Goal: Task Accomplishment & Management: Complete application form

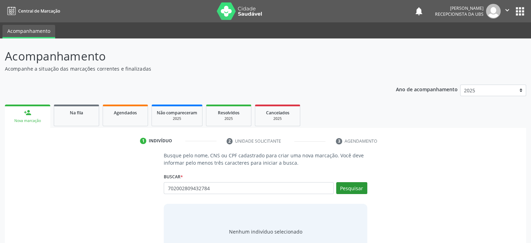
type input "702002809432784"
click at [355, 190] on button "Pesquisar" at bounding box center [351, 188] width 31 height 12
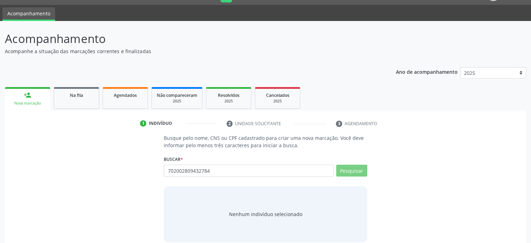
scroll to position [26, 0]
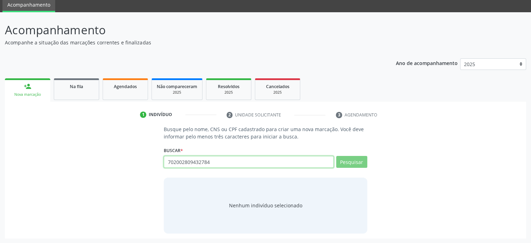
click at [235, 160] on input "702002809432784" at bounding box center [249, 162] width 170 height 12
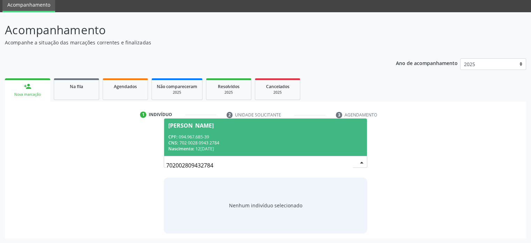
click at [215, 140] on div "CNS: 702 0028 0943 2784" at bounding box center [265, 143] width 194 height 6
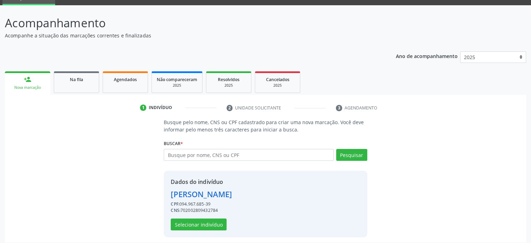
scroll to position [37, 0]
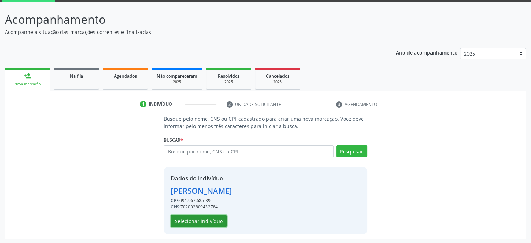
click at [210, 221] on button "Selecionar indivíduo" at bounding box center [199, 221] width 56 height 12
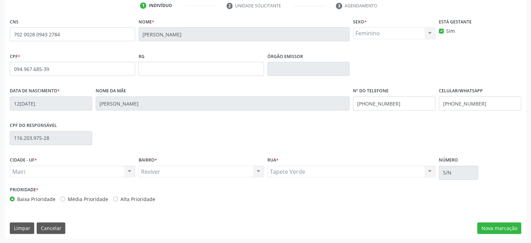
scroll to position [136, 0]
click at [120, 196] on label "Alta Prioridade" at bounding box center [137, 198] width 35 height 7
click at [118, 196] on input "Alta Prioridade" at bounding box center [115, 198] width 5 height 6
radio input "true"
click at [70, 199] on label "Média Prioridade" at bounding box center [88, 198] width 41 height 7
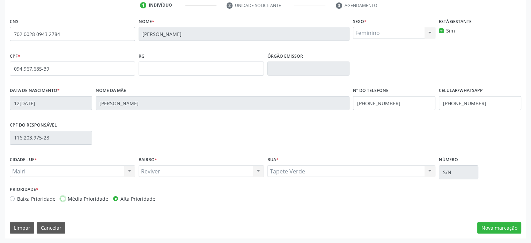
click at [65, 199] on input "Média Prioridade" at bounding box center [62, 198] width 5 height 6
radio input "true"
click at [495, 228] on button "Nova marcação" at bounding box center [499, 228] width 44 height 12
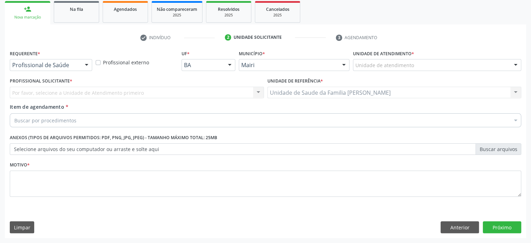
scroll to position [103, 0]
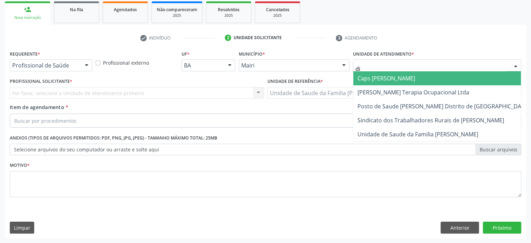
type input "dil"
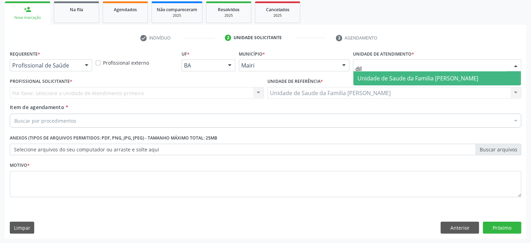
click at [368, 78] on span "Unidade de Saude da Familia [PERSON_NAME]" at bounding box center [418, 78] width 121 height 8
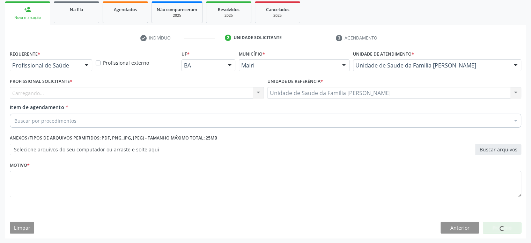
click at [37, 93] on div "Carregando... Nenhum resultado encontrado para: " " Não há nenhuma opção para s…" at bounding box center [137, 93] width 254 height 12
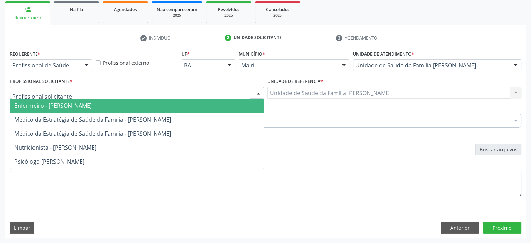
click at [84, 64] on div at bounding box center [86, 66] width 10 height 12
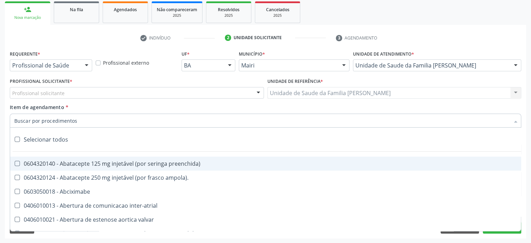
click at [40, 122] on input "Item de agendamento *" at bounding box center [262, 121] width 496 height 14
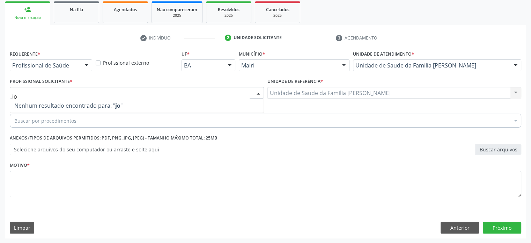
type input "j"
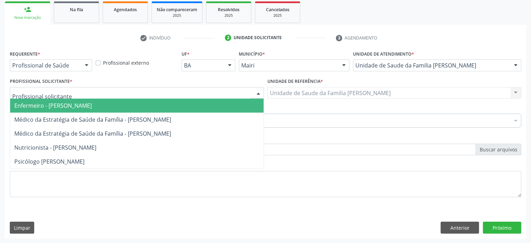
click at [49, 103] on span "Enfermeiro - [PERSON_NAME]" at bounding box center [53, 106] width 78 height 8
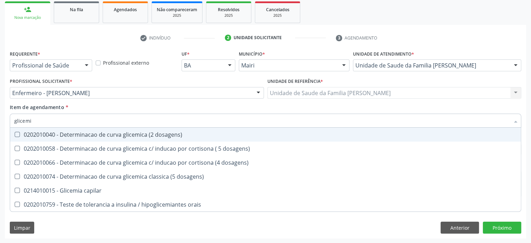
type input "glicemia"
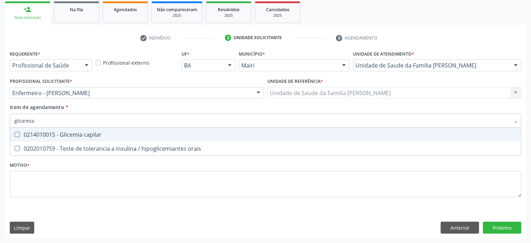
click at [58, 132] on div "0214010015 - Glicemia capilar" at bounding box center [265, 135] width 503 height 6
checkbox capilar "true"
drag, startPoint x: 42, startPoint y: 121, endPoint x: 10, endPoint y: 121, distance: 32.1
click at [10, 121] on div "glicemia" at bounding box center [266, 121] width 512 height 14
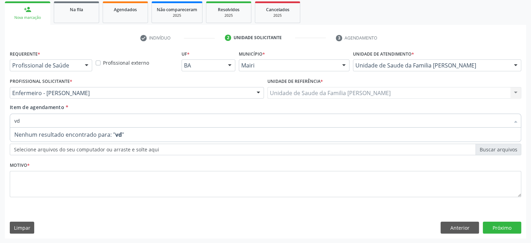
type input "v"
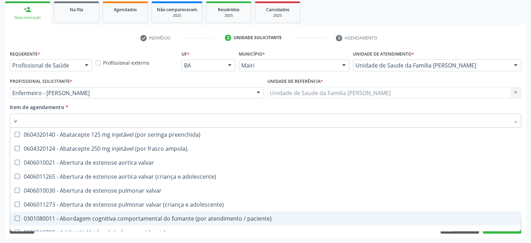
checkbox ampola\)\ "true"
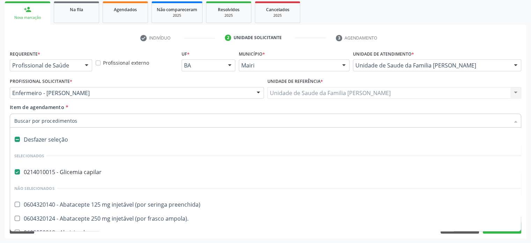
paste input "0202031110"
type input "0202031110"
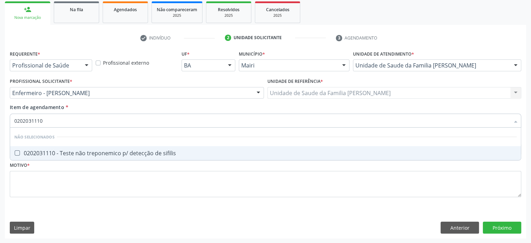
click at [91, 156] on div "0202031110 - Teste não treponemico p/ detecção de sifilis" at bounding box center [265, 153] width 503 height 6
checkbox sifilis "true"
click at [67, 121] on input "0202031110" at bounding box center [262, 121] width 496 height 14
drag, startPoint x: 67, startPoint y: 121, endPoint x: 10, endPoint y: 121, distance: 57.3
click at [10, 121] on div "0202031110" at bounding box center [266, 121] width 512 height 14
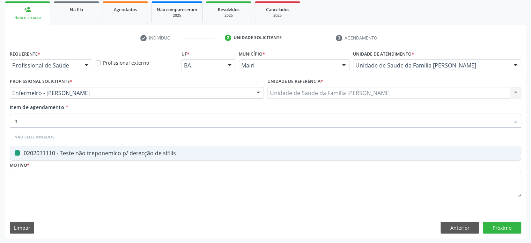
type input "he"
checkbox sifilis "false"
type input "hemograma"
click at [25, 150] on div "0202020380 - Hemograma completo" at bounding box center [265, 153] width 503 height 6
checkbox completo "true"
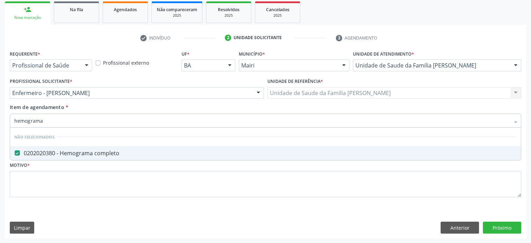
drag, startPoint x: 54, startPoint y: 121, endPoint x: 0, endPoint y: 115, distance: 54.9
click at [0, 115] on div "Acompanhamento Acompanhe a situação das marcações correntes e finalizadas Relat…" at bounding box center [265, 89] width 531 height 308
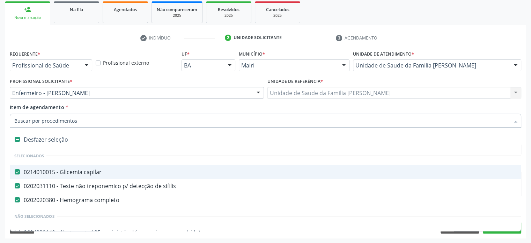
paste input "0202050017"
type input "0202050017"
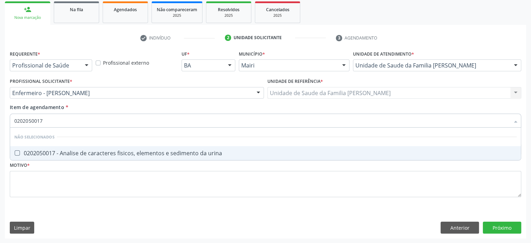
click at [72, 153] on div "0202050017 - Analise de caracteres fisicos, elementos e sedimento da urina" at bounding box center [265, 153] width 503 height 6
checkbox urina "true"
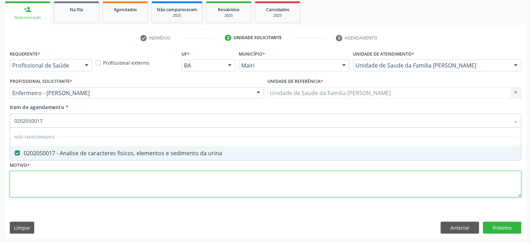
click at [104, 182] on div "Requerente * Profissional de Saúde Profissional de Saúde Paciente Nenhum result…" at bounding box center [266, 128] width 512 height 158
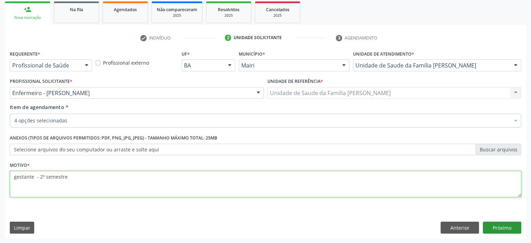
type textarea "gestante - 2º semestre"
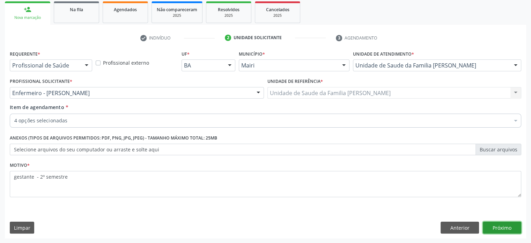
click at [512, 227] on button "Próximo" at bounding box center [502, 227] width 38 height 12
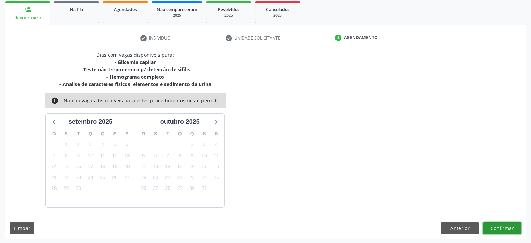
click at [507, 226] on button "Confirmar" at bounding box center [502, 228] width 38 height 12
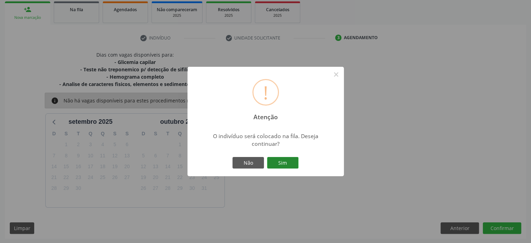
click at [278, 166] on button "Sim" at bounding box center [282, 163] width 31 height 12
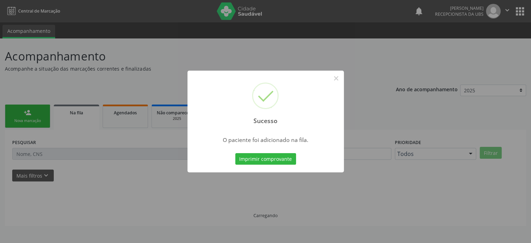
scroll to position [0, 0]
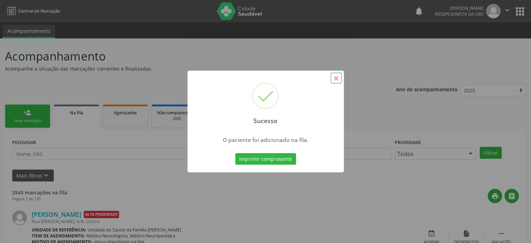
click at [338, 78] on button "×" at bounding box center [336, 78] width 12 height 12
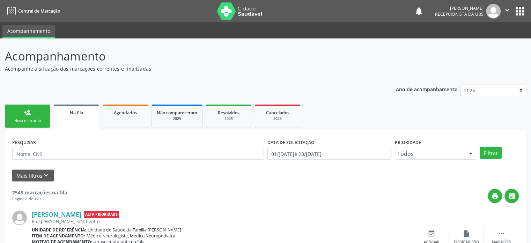
drag, startPoint x: 29, startPoint y: 115, endPoint x: 37, endPoint y: 117, distance: 8.2
click at [29, 115] on div "person_add" at bounding box center [28, 113] width 8 height 8
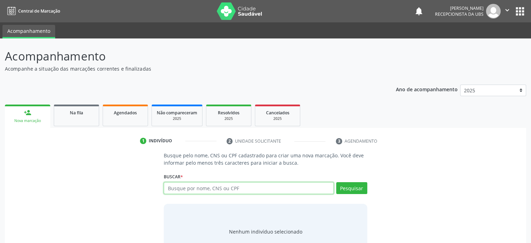
click at [192, 187] on input "text" at bounding box center [249, 188] width 170 height 12
click at [295, 186] on input "70202809432784" at bounding box center [249, 188] width 170 height 12
type input "70202809432784"
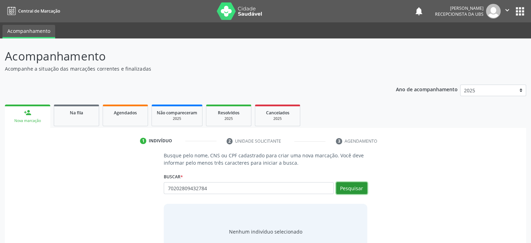
click at [349, 192] on button "Pesquisar" at bounding box center [351, 188] width 31 height 12
click at [214, 187] on input "70202809432784" at bounding box center [249, 188] width 170 height 12
click at [217, 188] on input "70202809432784" at bounding box center [249, 188] width 170 height 12
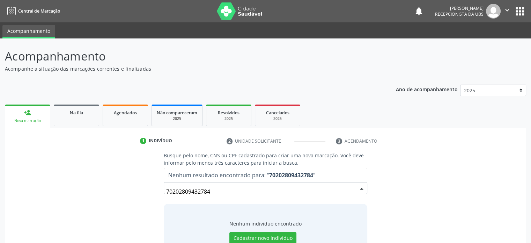
click at [176, 191] on input "70202809432784" at bounding box center [259, 191] width 186 height 14
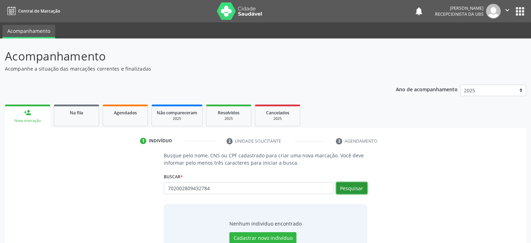
click at [347, 192] on button "Pesquisar" at bounding box center [351, 188] width 31 height 12
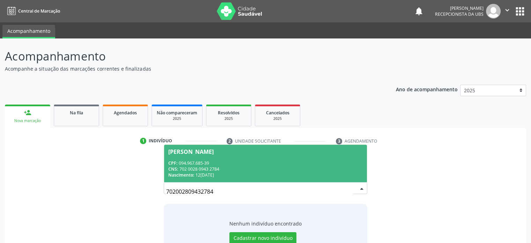
drag, startPoint x: 216, startPoint y: 189, endPoint x: 190, endPoint y: 189, distance: 26.2
click at [189, 151] on div "[PERSON_NAME]" at bounding box center [190, 152] width 45 height 6
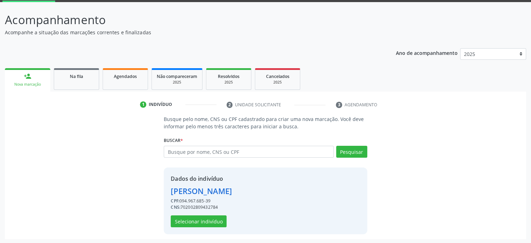
scroll to position [37, 0]
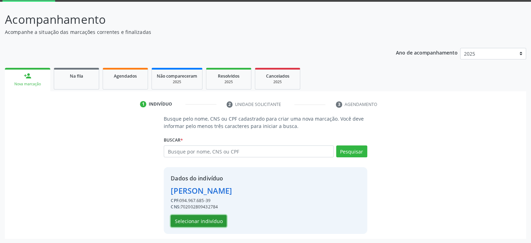
click at [212, 220] on button "Selecionar indivíduo" at bounding box center [199, 221] width 56 height 12
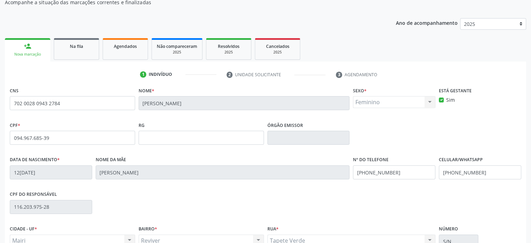
scroll to position [136, 0]
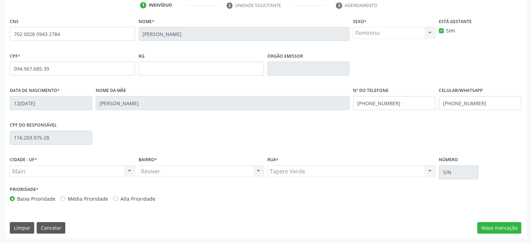
click at [96, 197] on label "Média Prioridade" at bounding box center [88, 198] width 41 height 7
click at [65, 197] on input "Média Prioridade" at bounding box center [62, 198] width 5 height 6
radio input "true"
click at [512, 228] on button "Nova marcação" at bounding box center [499, 228] width 44 height 12
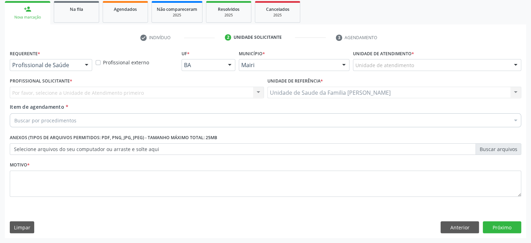
scroll to position [103, 0]
click at [426, 67] on div "Unidade de atendimento" at bounding box center [437, 65] width 168 height 12
type input "dilto"
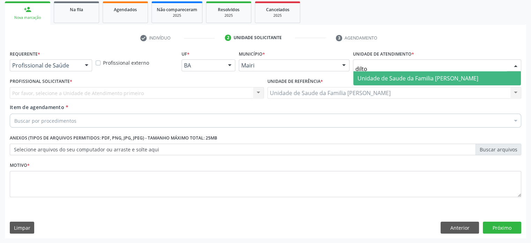
click at [426, 77] on span "Unidade de Saude da Familia [PERSON_NAME]" at bounding box center [418, 78] width 121 height 8
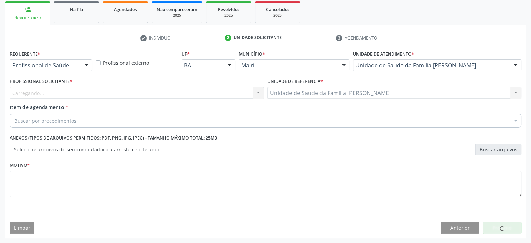
click at [32, 89] on div "Carregando... Nenhum resultado encontrado para: " " Não há nenhuma opção para s…" at bounding box center [137, 93] width 254 height 12
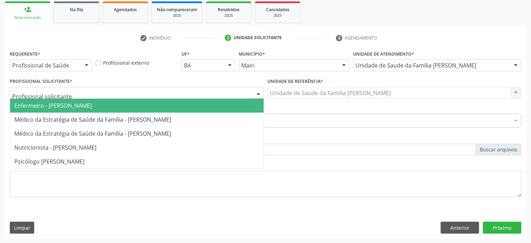
click at [34, 105] on span "Enfermeiro - [PERSON_NAME]" at bounding box center [53, 106] width 78 height 8
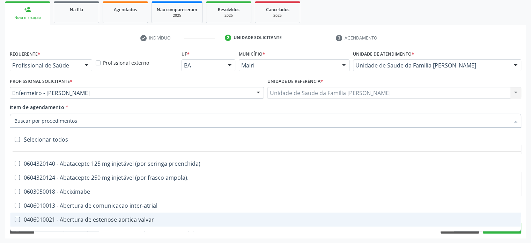
paste input "0205020143"
type input "0205020143"
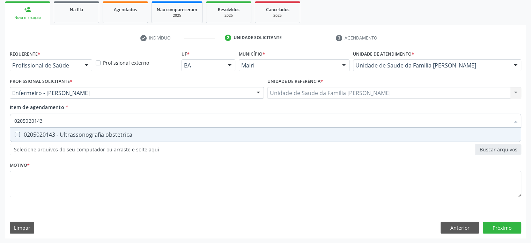
click at [71, 136] on div "0205020143 - Ultrassonografia obstetrica" at bounding box center [265, 135] width 503 height 6
checkbox obstetrica "true"
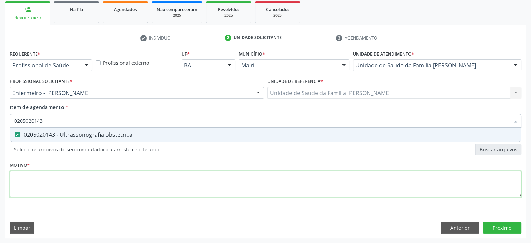
click at [19, 180] on div "Requerente * Profissional de Saúde Profissional de Saúde Paciente Nenhum result…" at bounding box center [266, 128] width 512 height 158
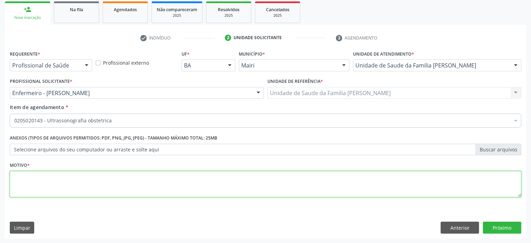
type textarea "g"
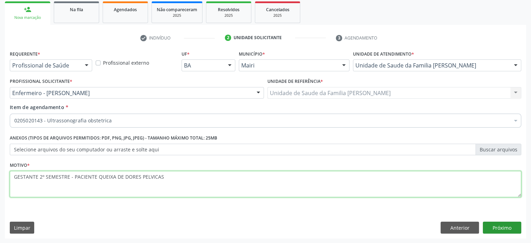
type textarea "GESTANTE 2º SEMESTRE - PACIENTE QUEIXA DE DORES PELVICAS"
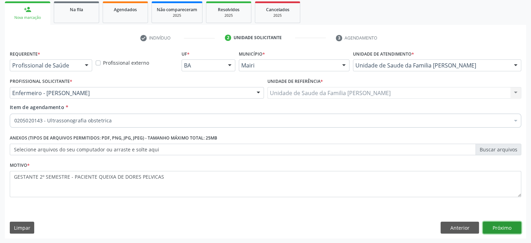
click at [507, 230] on button "Próximo" at bounding box center [502, 227] width 38 height 12
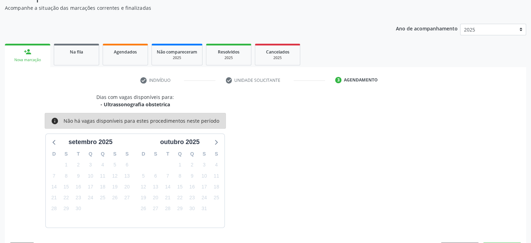
scroll to position [81, 0]
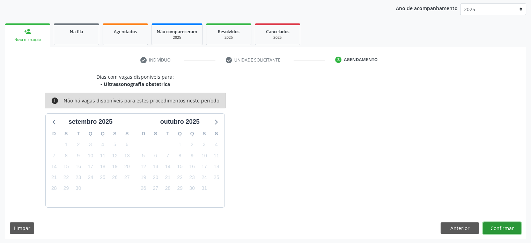
click at [503, 226] on button "Confirmar" at bounding box center [502, 228] width 38 height 12
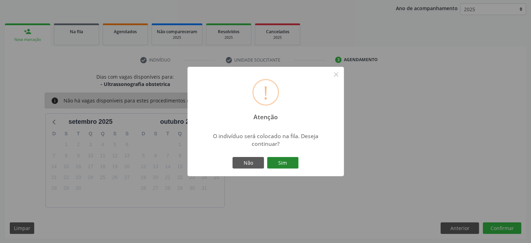
click at [287, 159] on button "Sim" at bounding box center [282, 163] width 31 height 12
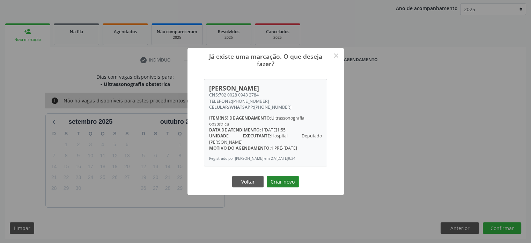
click at [286, 185] on button "Criar novo" at bounding box center [283, 182] width 32 height 12
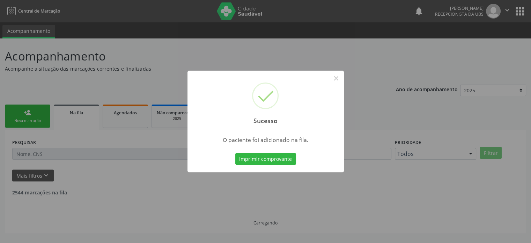
scroll to position [0, 0]
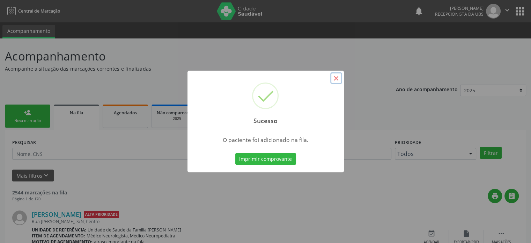
click at [338, 79] on button "×" at bounding box center [336, 78] width 12 height 12
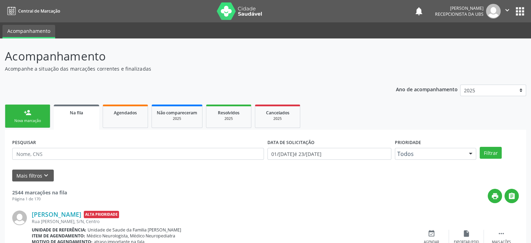
click at [119, 18] on nav "Central de Marcação notifications [PERSON_NAME] Recepcionista da UBS  Configur…" at bounding box center [265, 11] width 531 height 22
click at [508, 11] on icon "" at bounding box center [508, 10] width 8 height 8
click at [483, 44] on link "Sair" at bounding box center [490, 43] width 48 height 10
